Goal: Obtain resource: Obtain resource

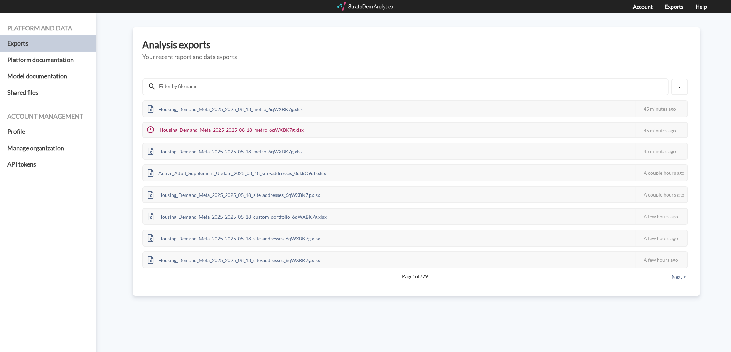
click at [366, 2] on div at bounding box center [365, 6] width 57 height 9
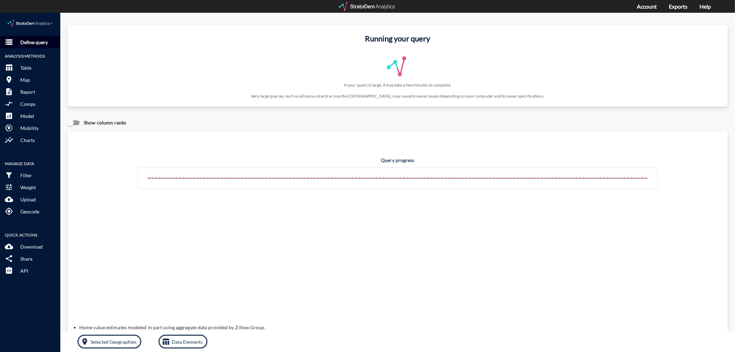
click p "Define query"
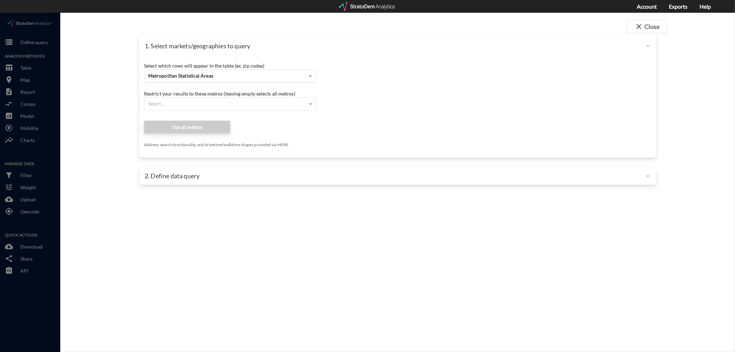
click span "Metropolitan Statistical Areas"
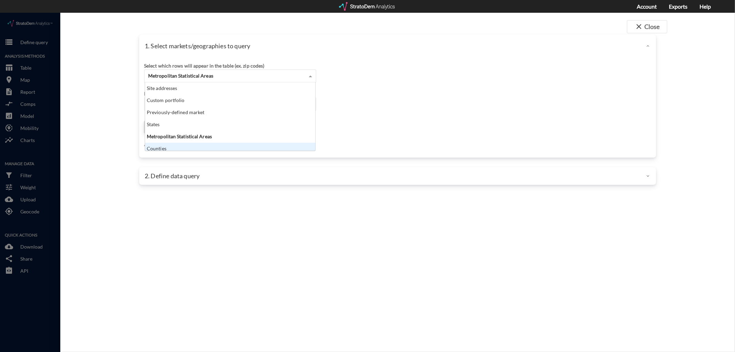
scroll to position [3, 0]
click div "Counties"
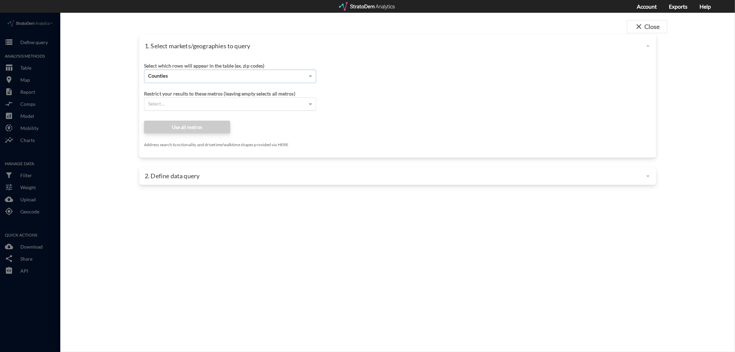
click div "Select..."
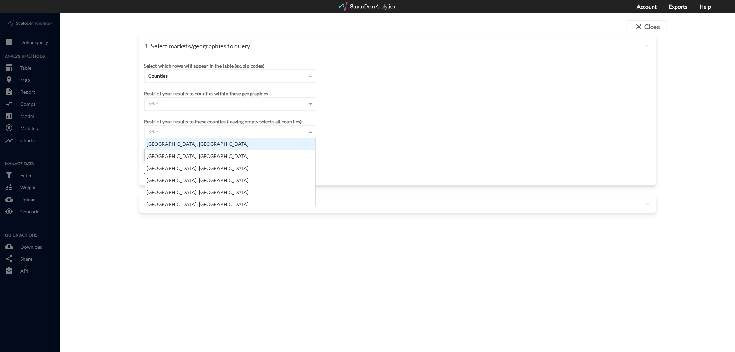
scroll to position [62, 167]
click div "Select..."
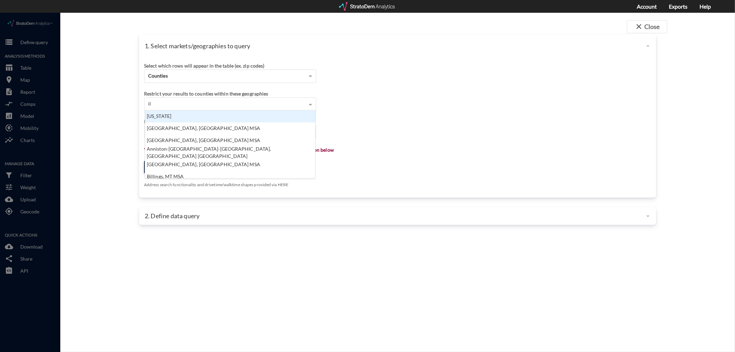
type input "ill"
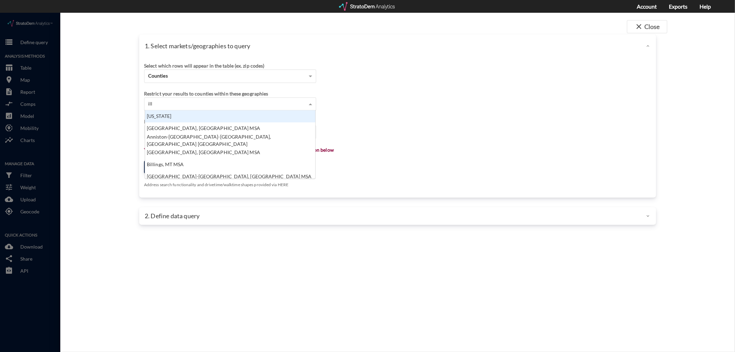
click div "Illinois"
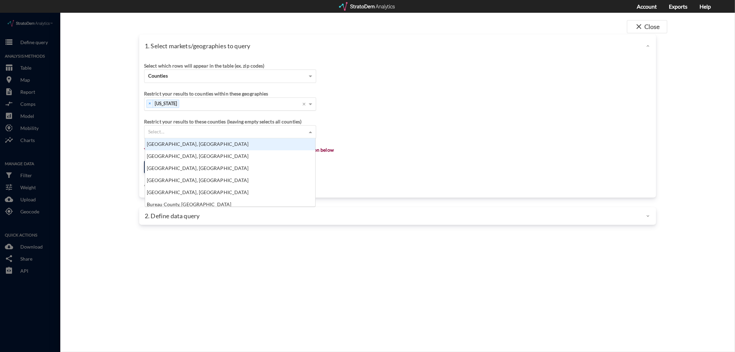
click div "Select..."
type input "cook"
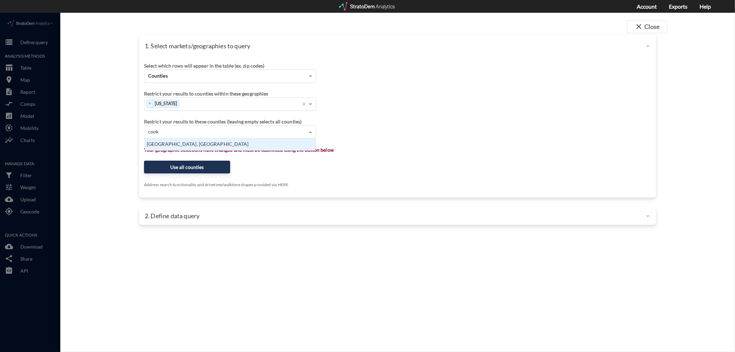
click div "Cook County, IL"
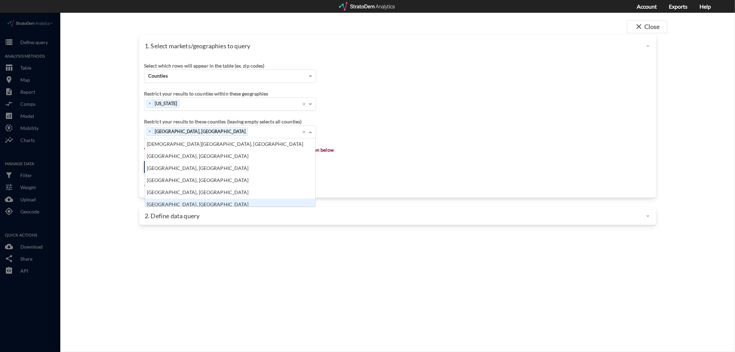
scroll to position [121, 0]
click div "Restrict your results to these counties (leaving empty selects all counties) × …"
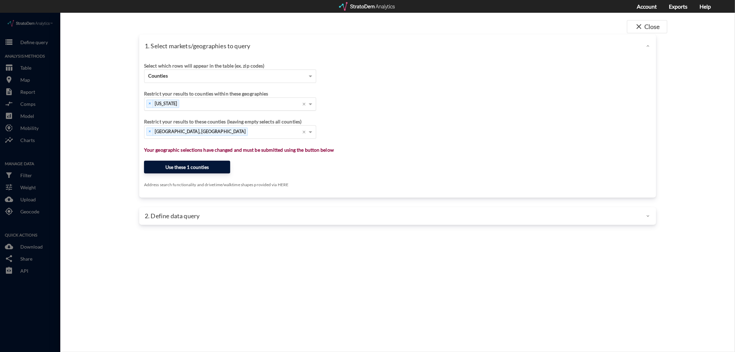
click button "Use these 1 counties"
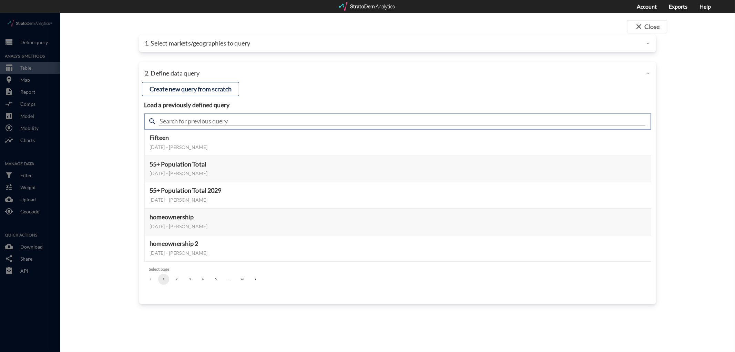
click input "text"
type input "housing demand & meta"
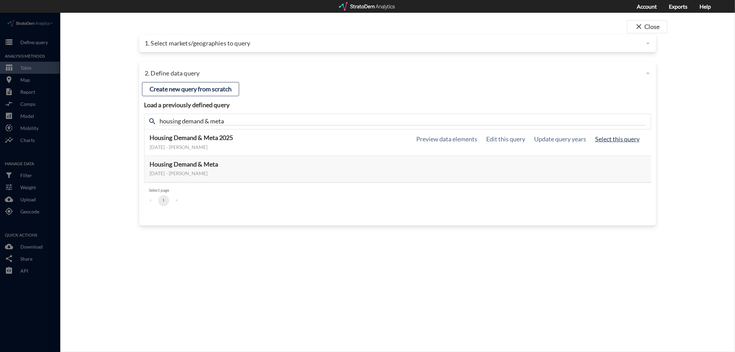
click button "Select this query"
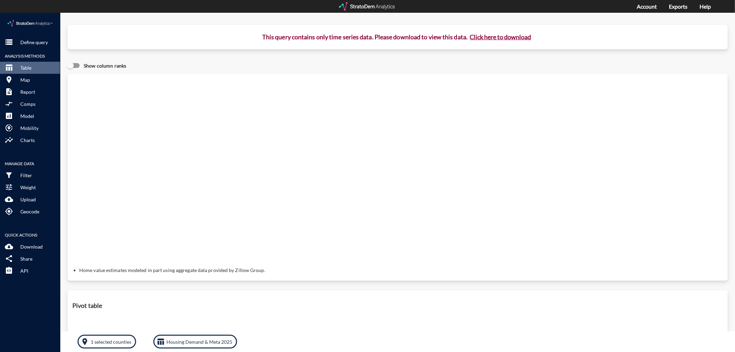
click button "Click here to download"
click link "Exports manager"
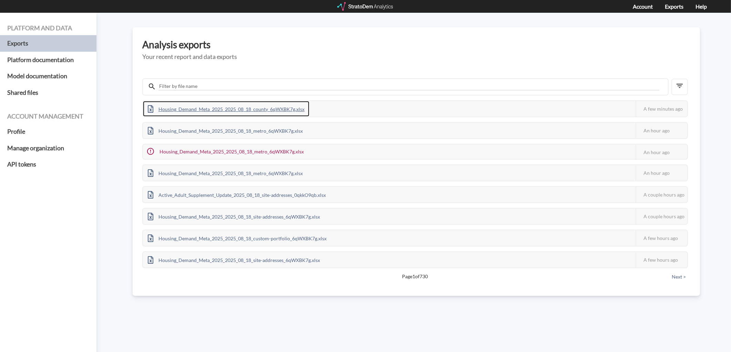
click at [194, 105] on div "Housing_Demand_Meta_2025_2025_08_18_county_6qWXBK7g.xlsx" at bounding box center [226, 108] width 166 height 15
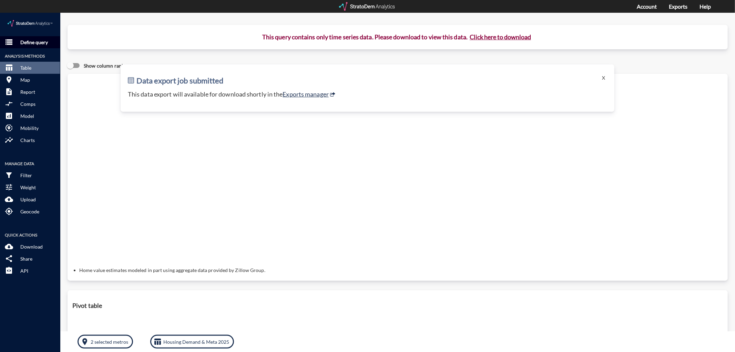
click p "Define query"
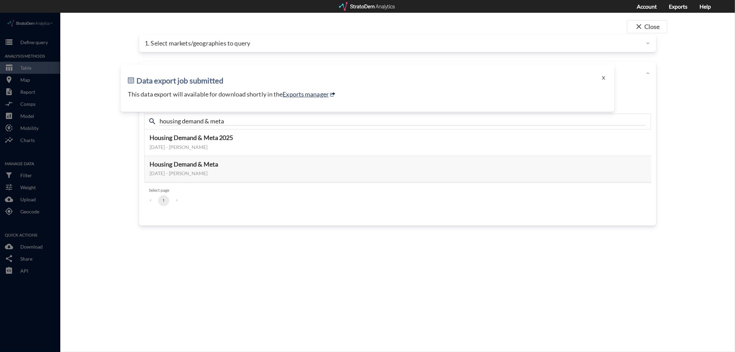
click div "close Close 1. Select markets/geographies to query Select which rows will appea…"
click h2 "Data export job submitted"
click div "Data export job submitted X This data export will available for download shortl…"
click button "X"
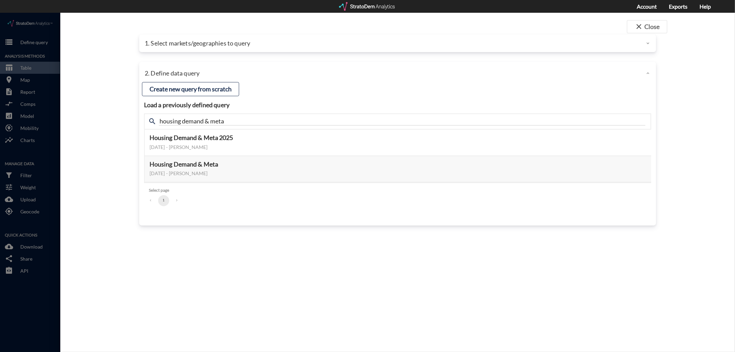
click div
click button "close Close"
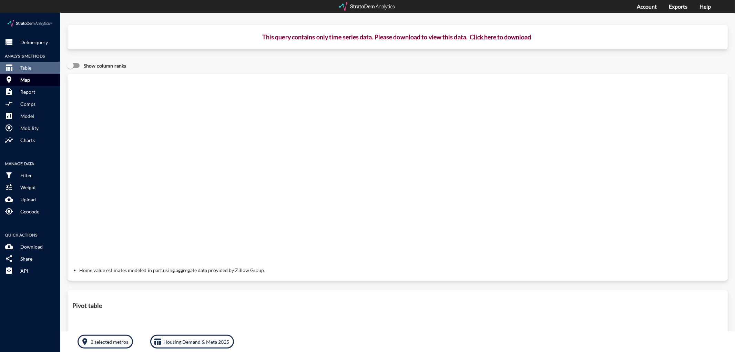
click button "room Map"
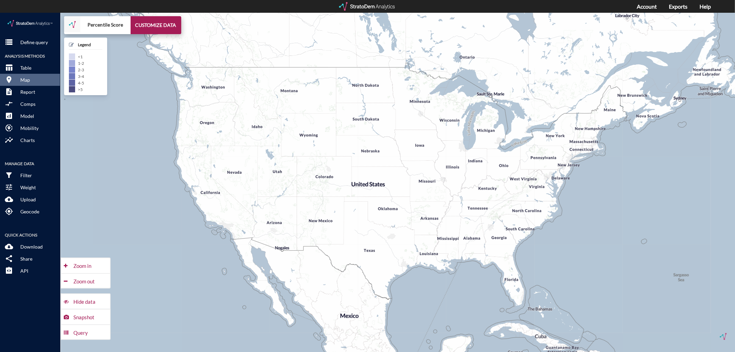
click div "+ − Percentile Score CUSTOMIZE DATA Legend < 1 1 - 2 2 - 3 3 - 4 4 - 5 > 5 Draw…"
click div "Query"
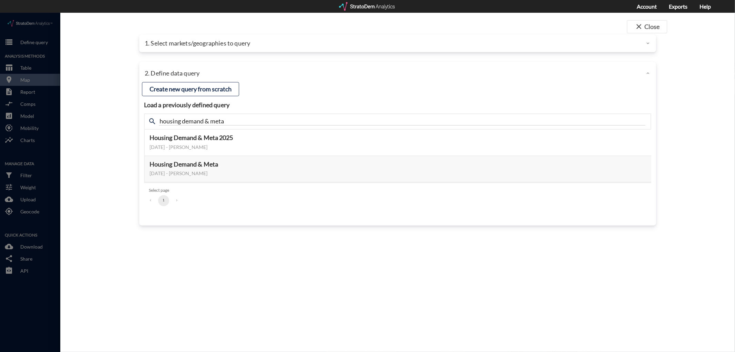
click p "1. Select markets/geographies to query"
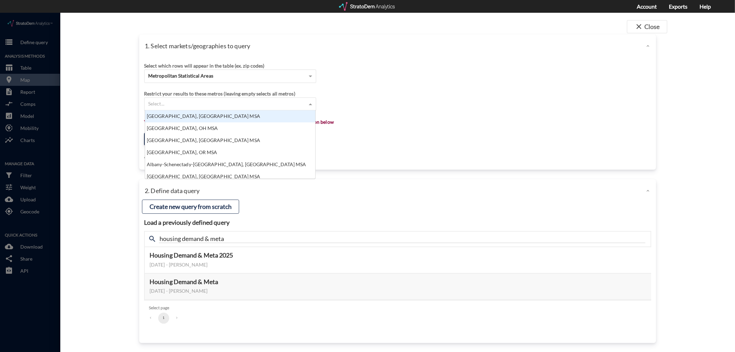
click div "Select..."
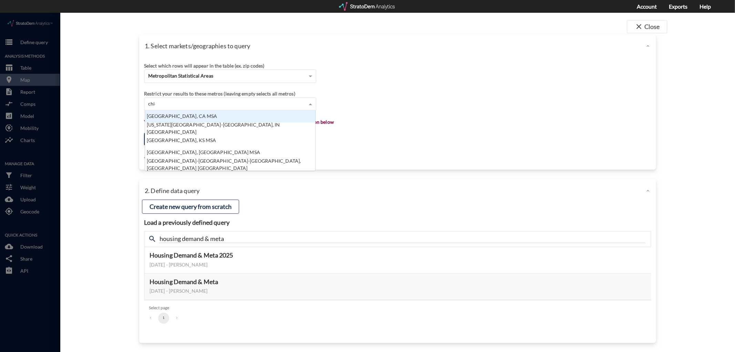
scroll to position [6, 4]
type input "chicag"
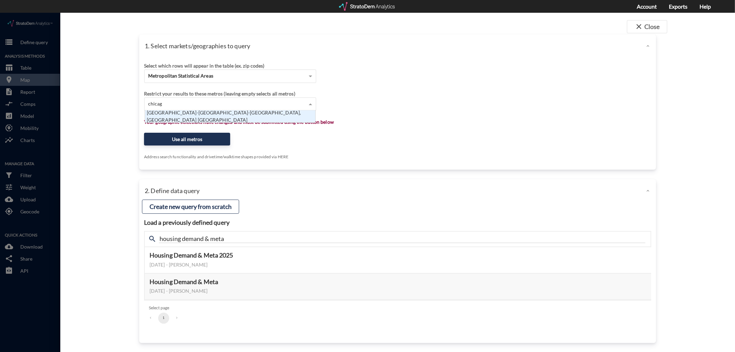
scroll to position [6, 4]
click div "[GEOGRAPHIC_DATA]-[GEOGRAPHIC_DATA]-[GEOGRAPHIC_DATA], [GEOGRAPHIC_DATA] [GEOGR…"
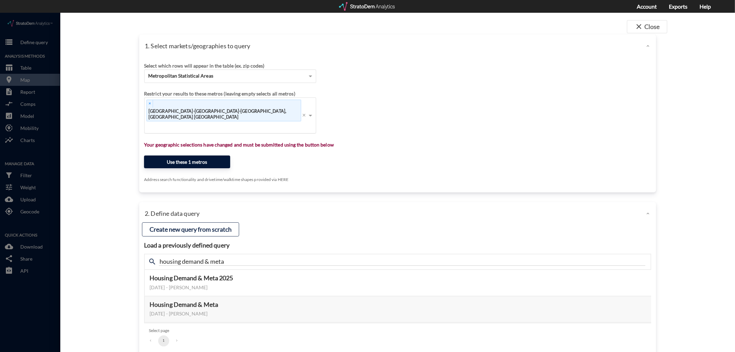
click button "Use these 1 metros"
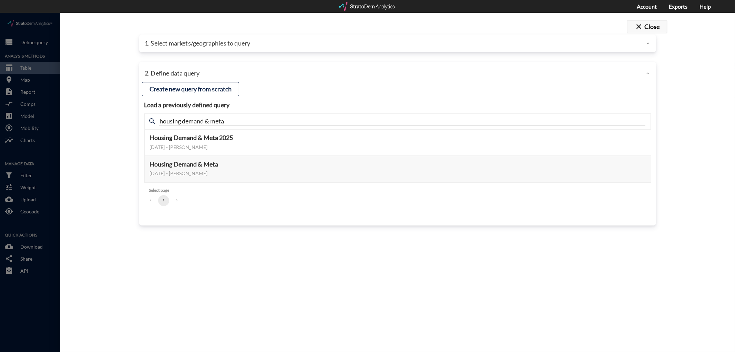
click button "close Close"
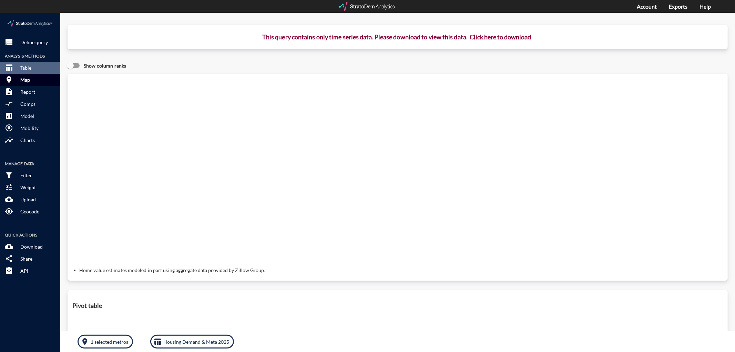
click button "room Map"
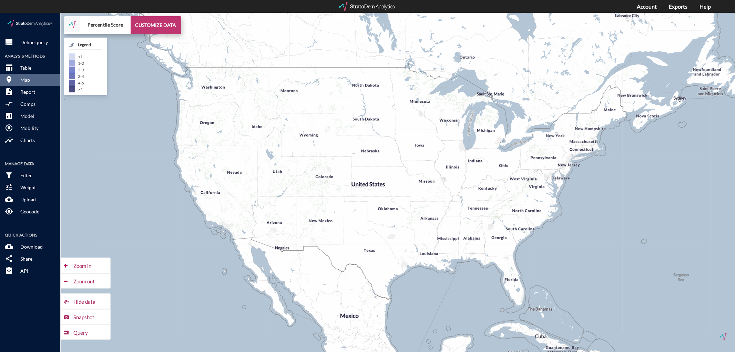
click button "CUSTOMIZE DATA"
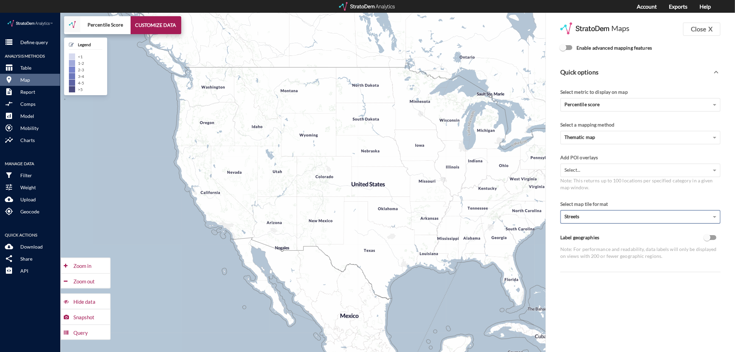
click div "Streets"
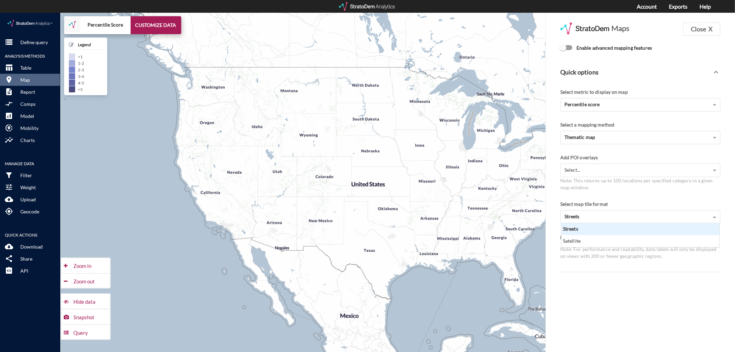
click input "Enable advanced mapping features"
checkbox input "true"
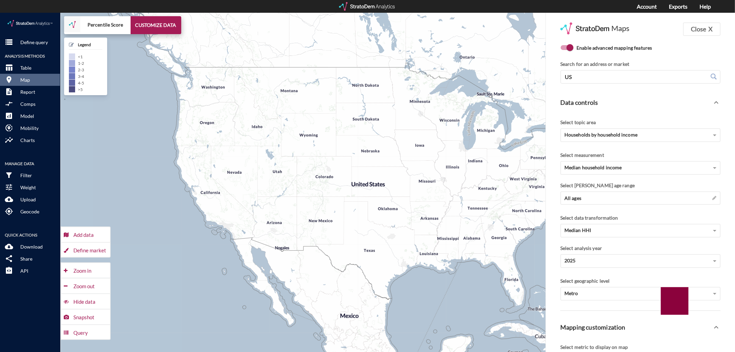
click div "Search for an address or market US US"
click input "US"
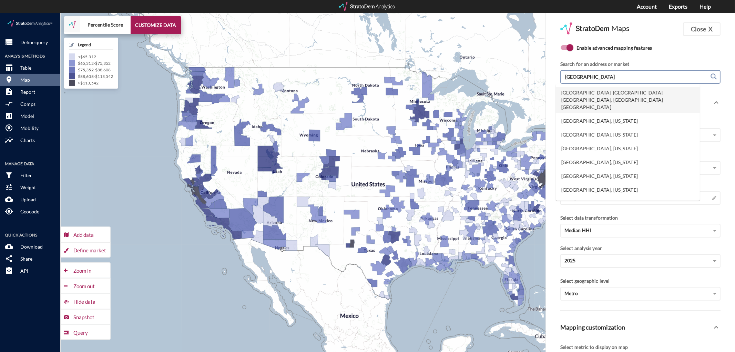
click li "[GEOGRAPHIC_DATA]-[GEOGRAPHIC_DATA]-[GEOGRAPHIC_DATA], [GEOGRAPHIC_DATA] [GEOGR…"
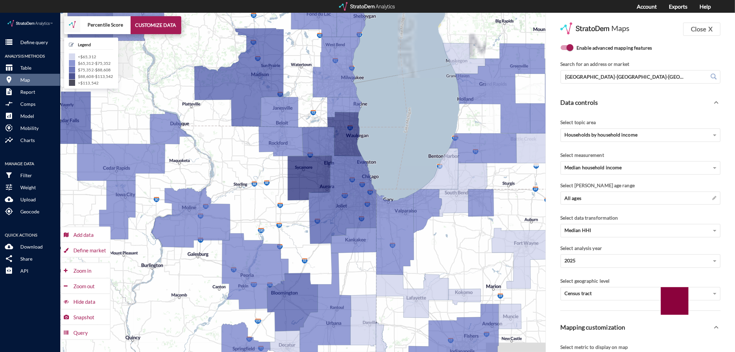
drag, startPoint x: 486, startPoint y: 142, endPoint x: 387, endPoint y: 166, distance: 101.7
click div "+ − Percentile Score CUSTOMIZE DATA Legend < $65,312 $65,312 - $75,352 $75,352 …"
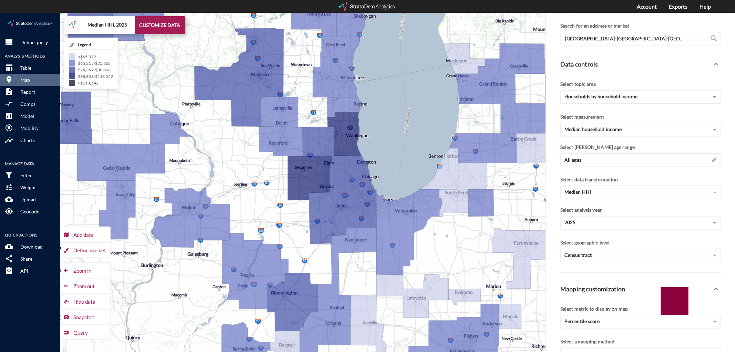
scroll to position [0, 0]
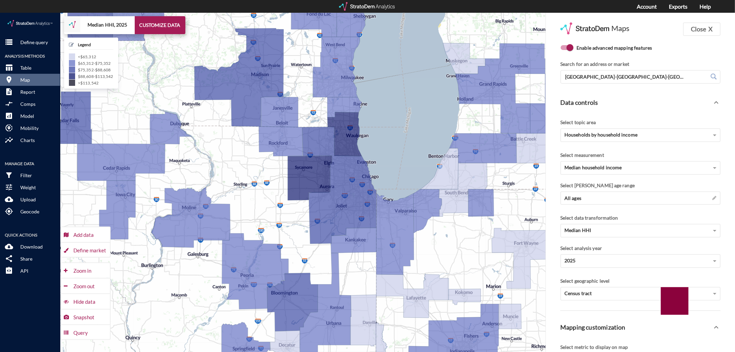
click div "Select topic area"
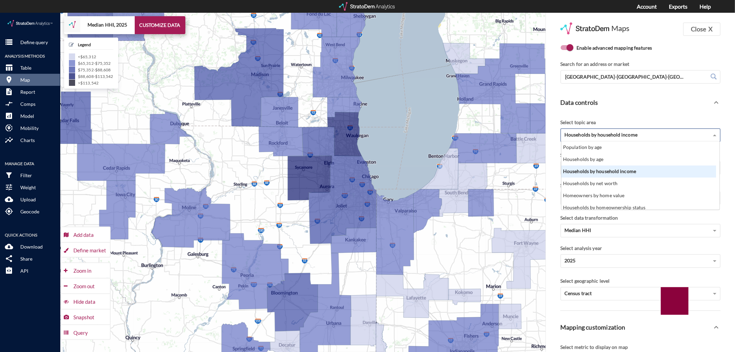
click span "Households by household income"
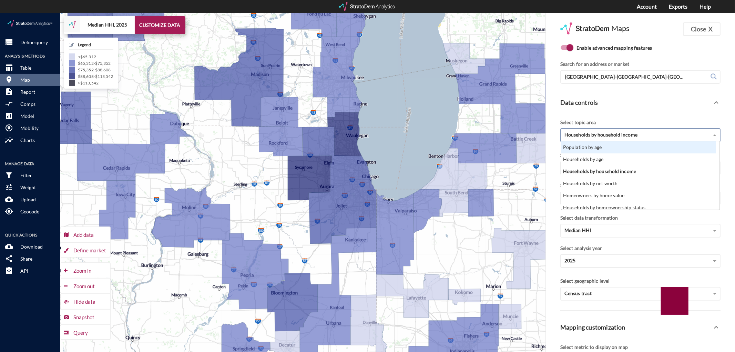
click div "Population by age"
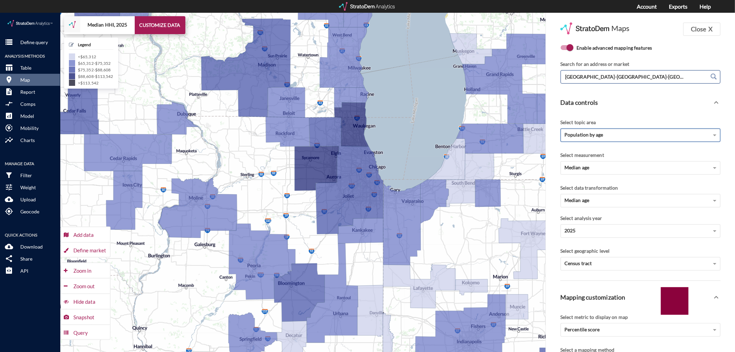
click input "[GEOGRAPHIC_DATA]-[GEOGRAPHIC_DATA]-[GEOGRAPHIC_DATA], [GEOGRAPHIC_DATA] [GEOGR…"
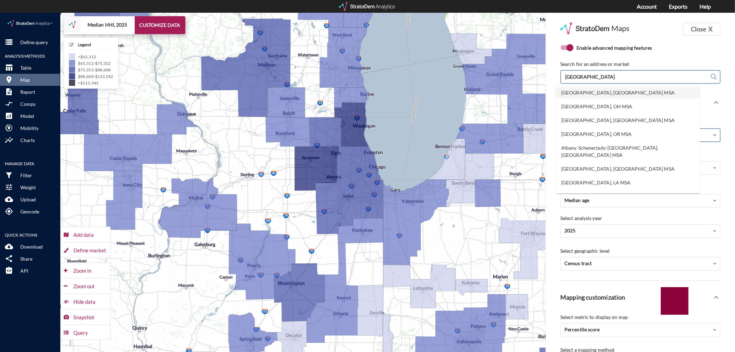
type input "[GEOGRAPHIC_DATA]-[GEOGRAPHIC_DATA]-[GEOGRAPHIC_DATA], [GEOGRAPHIC_DATA] [GEOGR…"
click span
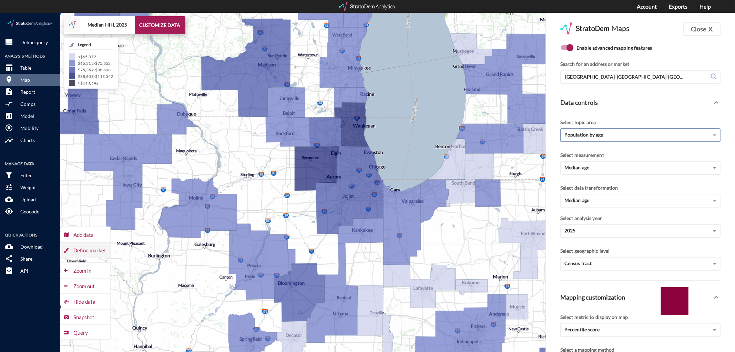
click button "Define market"
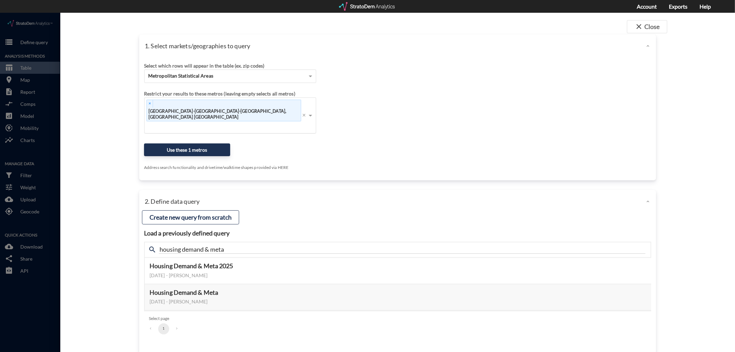
click div "× [GEOGRAPHIC_DATA]-[GEOGRAPHIC_DATA]-[GEOGRAPHIC_DATA], [GEOGRAPHIC_DATA] [GEO…"
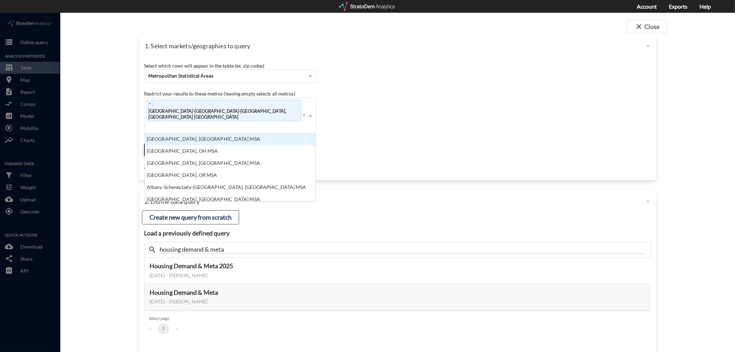
scroll to position [62, 167]
click div "Restrict your results to these metros (leaving empty selects all metros) × [GEO…"
